Goal: Task Accomplishment & Management: Complete application form

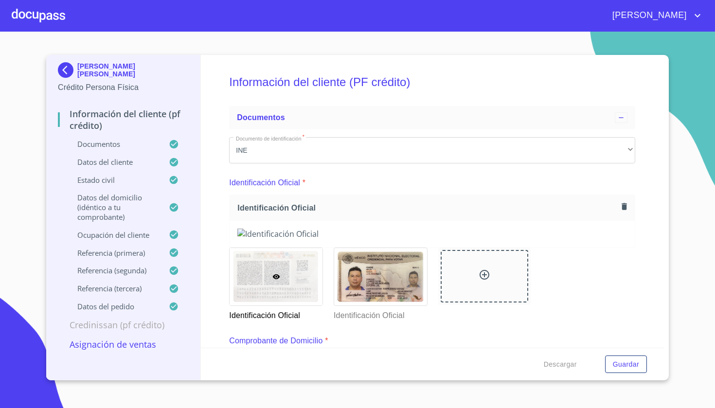
click at [48, 15] on div at bounding box center [39, 15] width 54 height 31
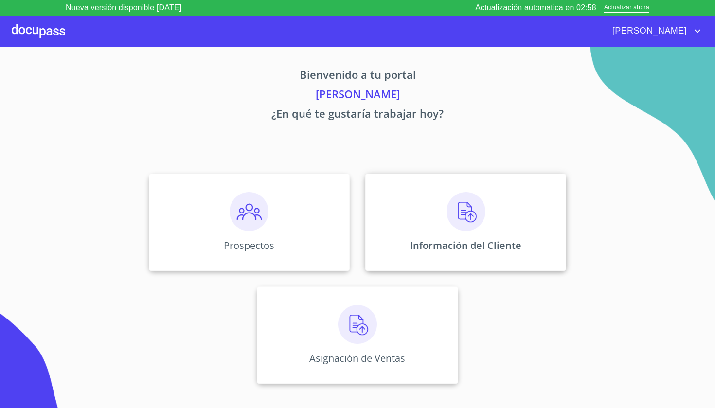
click at [471, 236] on div "Información del Cliente" at bounding box center [465, 222] width 201 height 97
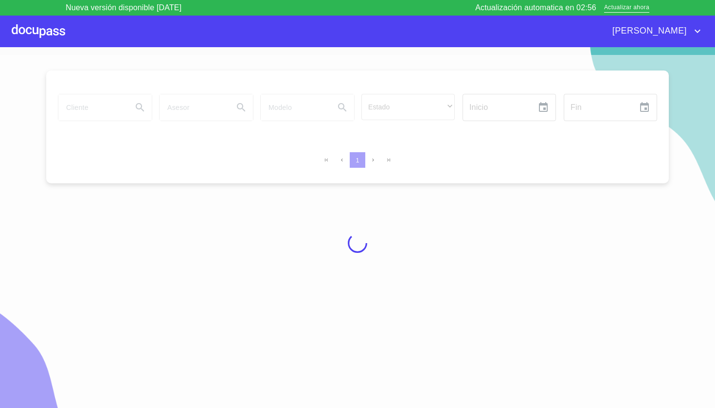
click at [115, 105] on div at bounding box center [357, 243] width 715 height 377
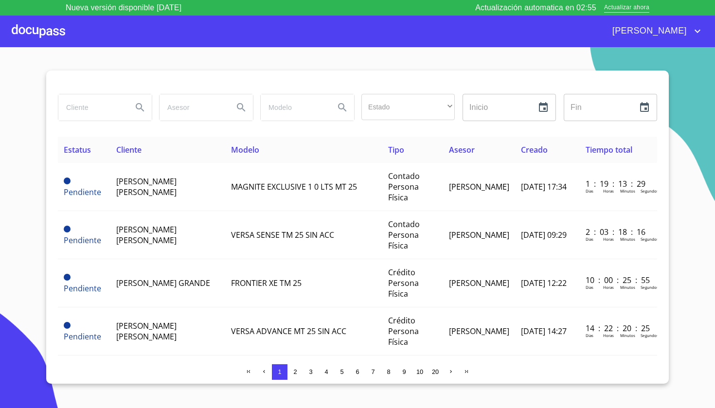
click at [115, 105] on input "search" at bounding box center [91, 107] width 66 height 26
type input "OLGA PATRICIA"
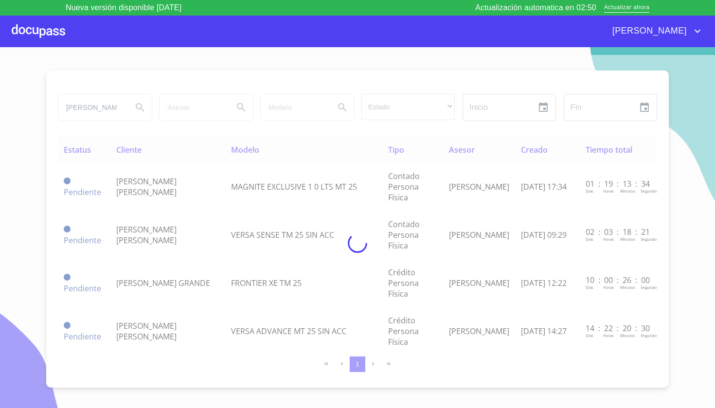
click at [56, 29] on div at bounding box center [39, 31] width 54 height 31
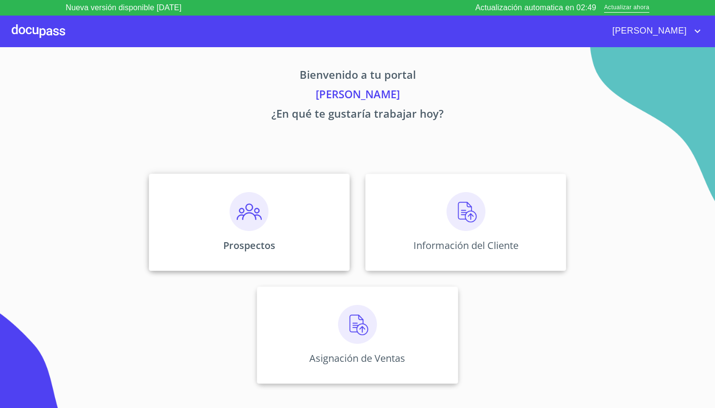
click at [283, 227] on div "Prospectos" at bounding box center [249, 222] width 201 height 97
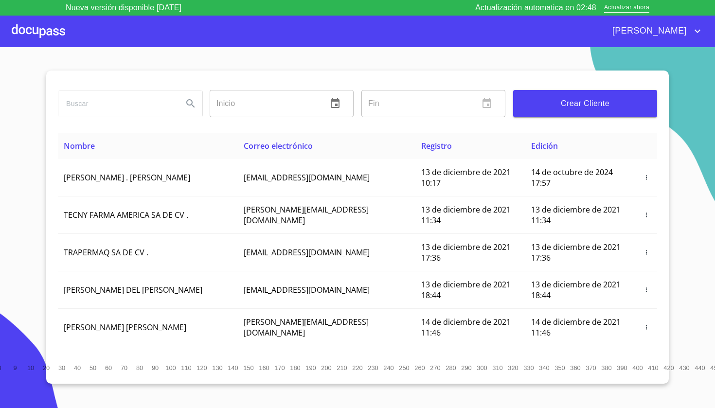
click at [147, 104] on input "search" at bounding box center [116, 104] width 117 height 26
type input "OLGA PATRICIA"
click at [193, 106] on icon "Search" at bounding box center [190, 103] width 8 height 8
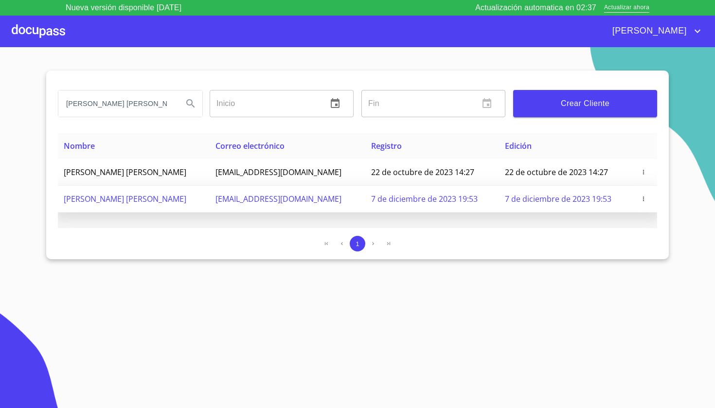
click at [647, 199] on icon "button" at bounding box center [643, 199] width 7 height 7
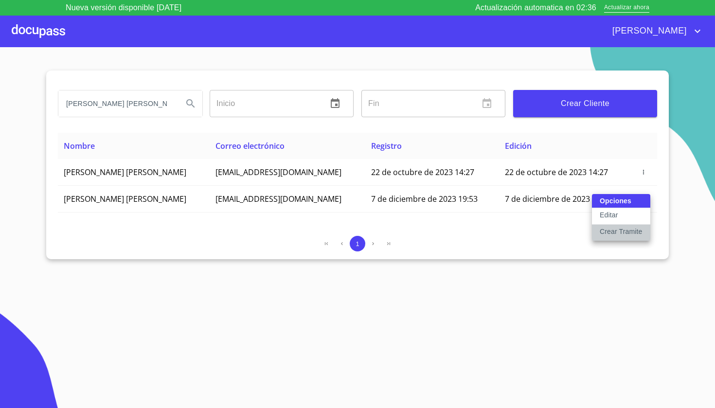
click at [628, 234] on p "Crear Tramite" at bounding box center [621, 232] width 43 height 10
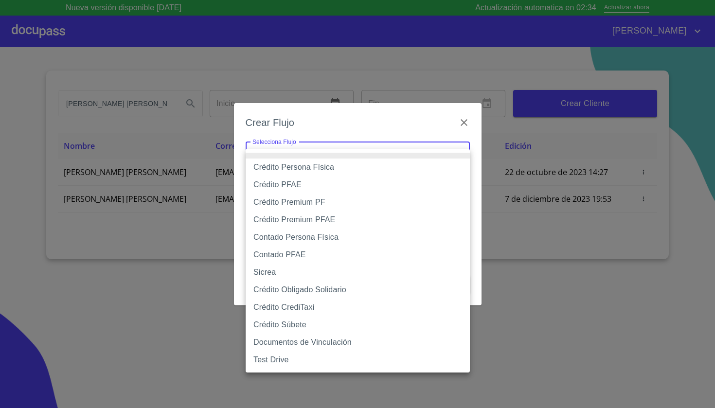
click at [414, 158] on body "Nueva versión disponible 4.02.10 Actualización automatica en 02:34 Actualizar a…" at bounding box center [357, 204] width 715 height 408
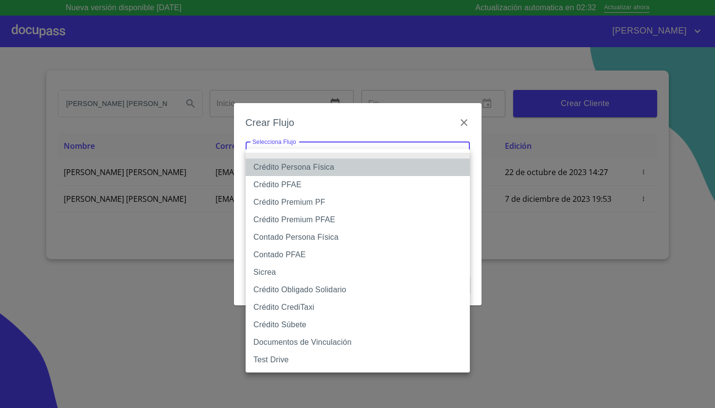
click at [344, 169] on li "Crédito Persona Física" at bounding box center [358, 168] width 224 height 18
type input "61b033e49b8c202ad5bb7912"
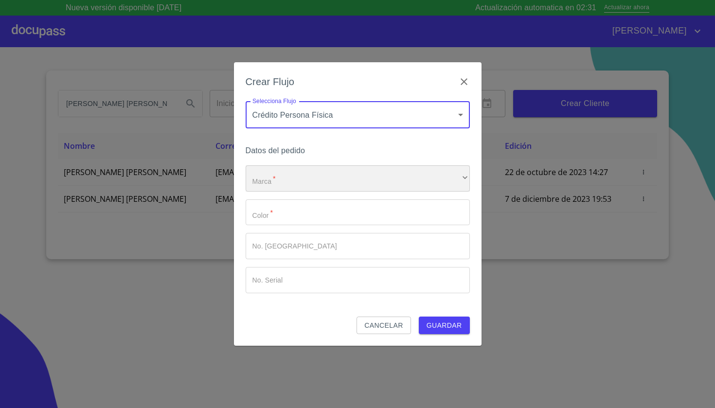
click at [292, 184] on div "​" at bounding box center [358, 178] width 224 height 26
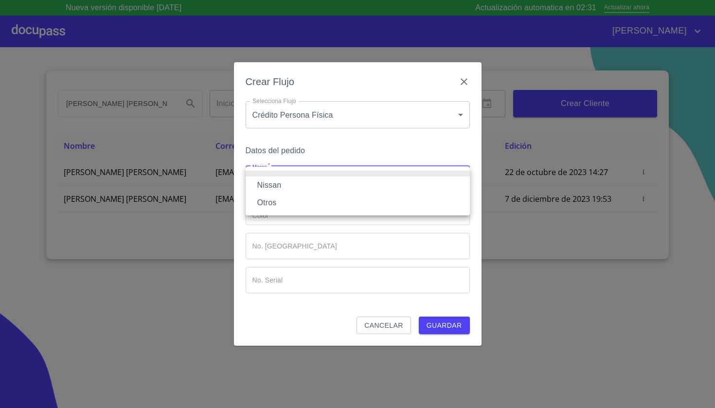
click at [285, 188] on li "Nissan" at bounding box center [358, 186] width 224 height 18
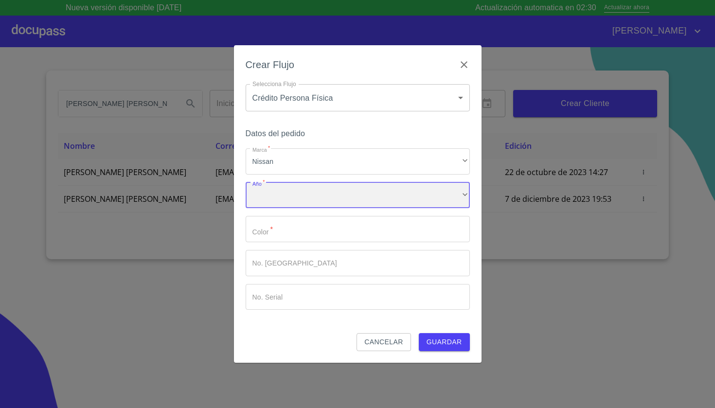
click at [283, 198] on div "​" at bounding box center [358, 195] width 224 height 26
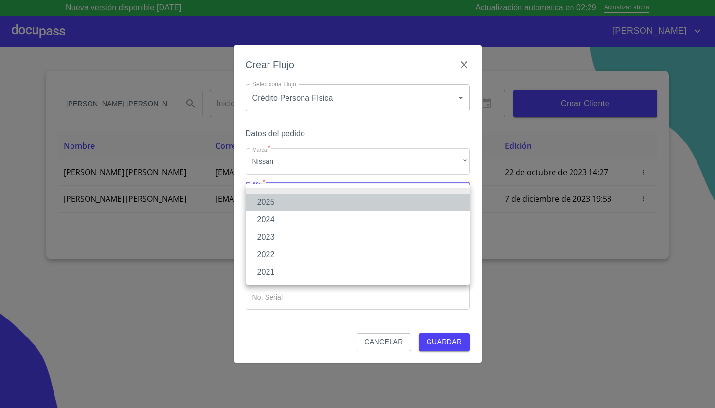
click at [281, 204] on li "2025" at bounding box center [358, 203] width 224 height 18
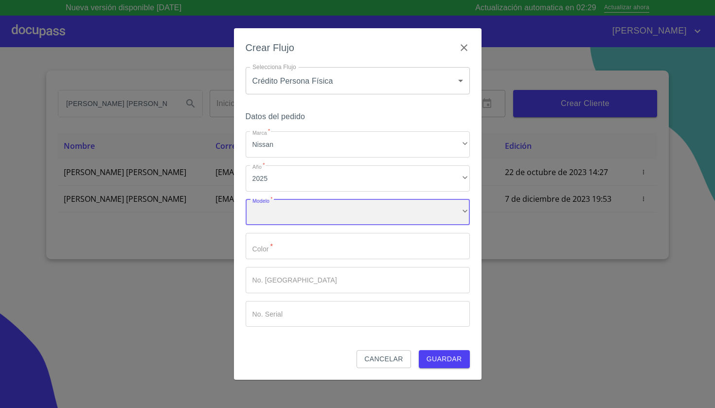
click at [281, 212] on div "​" at bounding box center [358, 212] width 224 height 26
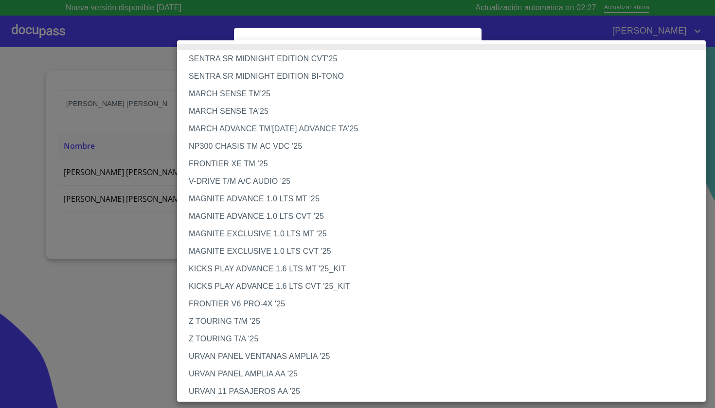
click at [277, 251] on li "MAGNITE EXCLUSIVE 1.0 LTS CVT '25" at bounding box center [441, 252] width 529 height 18
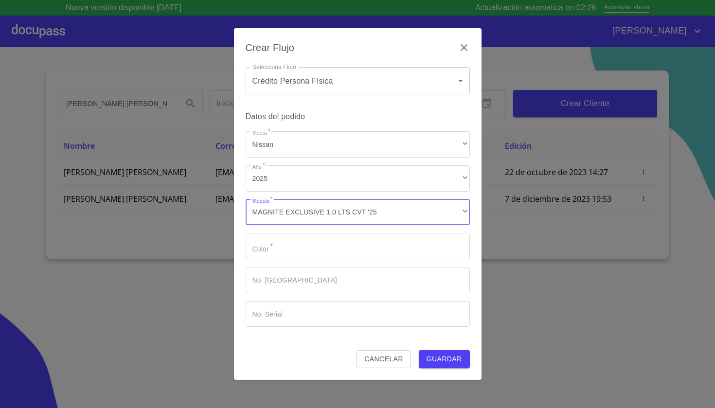
click at [313, 246] on input "Marca   *" at bounding box center [358, 246] width 224 height 26
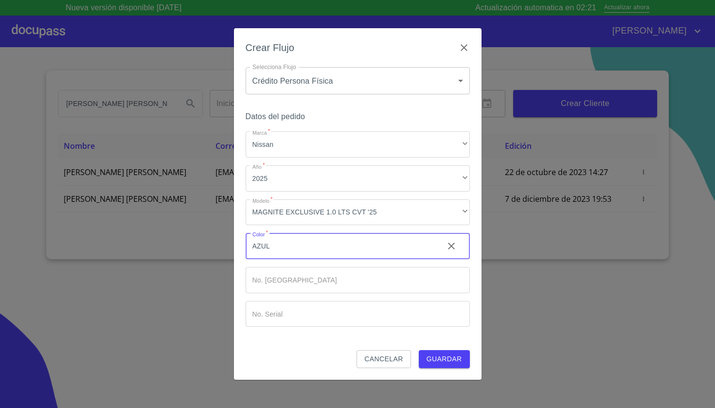
type input "AZUL"
click at [445, 370] on div "Crear Flujo Selecciona Flujo Crédito Persona Física 61b033e49b8c202ad5bb7912 Se…" at bounding box center [358, 203] width 248 height 351
click at [445, 361] on span "Guardar" at bounding box center [445, 359] width 36 height 12
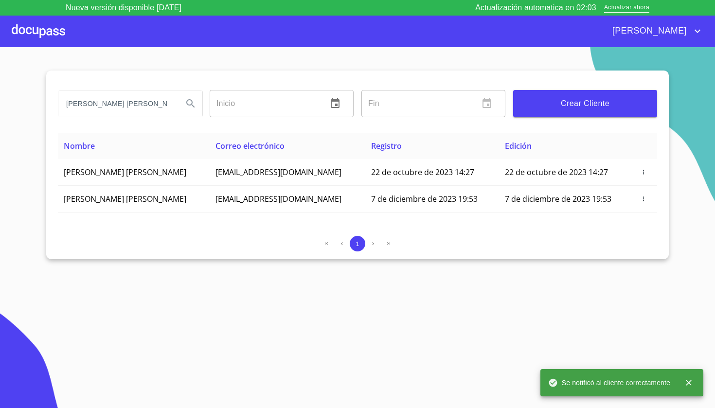
click at [31, 34] on div at bounding box center [39, 31] width 54 height 31
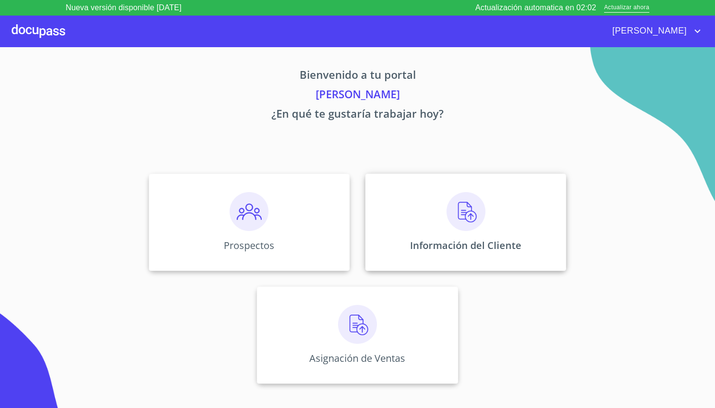
click at [416, 187] on div "Información del Cliente" at bounding box center [465, 222] width 201 height 97
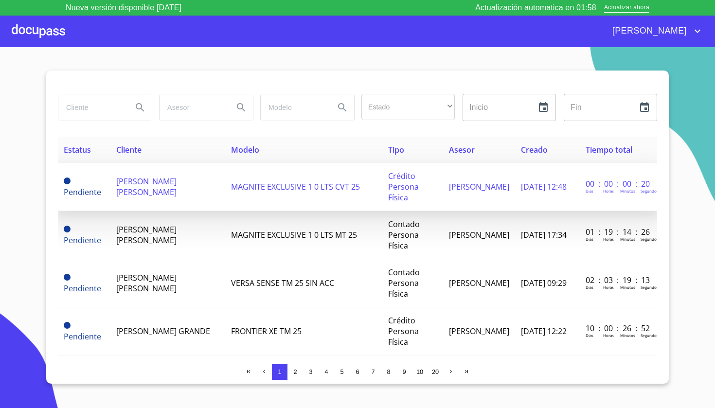
click at [225, 184] on td "MAGNITE EXCLUSIVE 1 0 LTS CVT 25" at bounding box center [303, 187] width 157 height 48
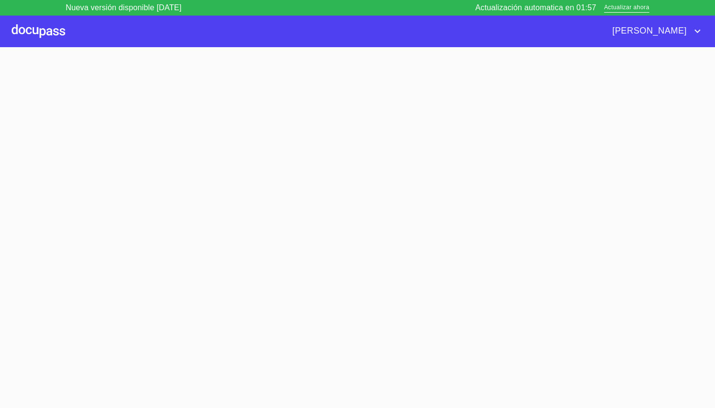
click at [199, 184] on section at bounding box center [357, 235] width 715 height 377
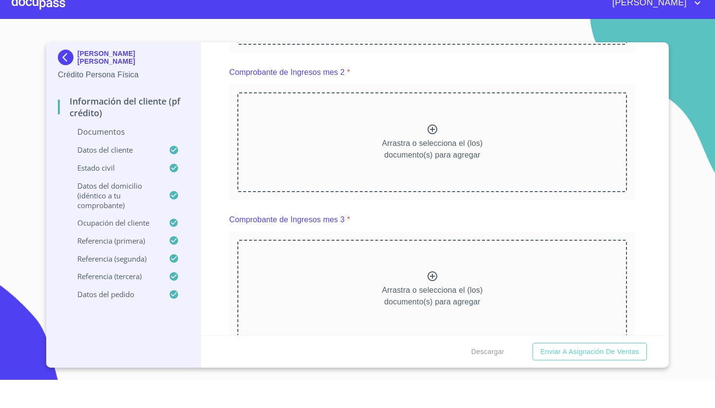
scroll to position [1093, 0]
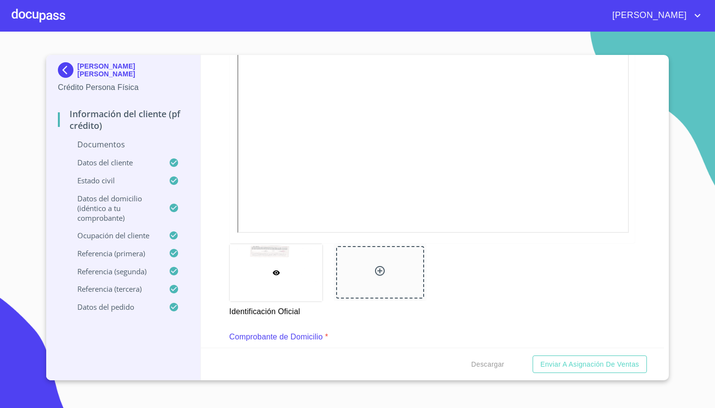
scroll to position [258, 0]
